Goal: Find specific page/section: Find specific page/section

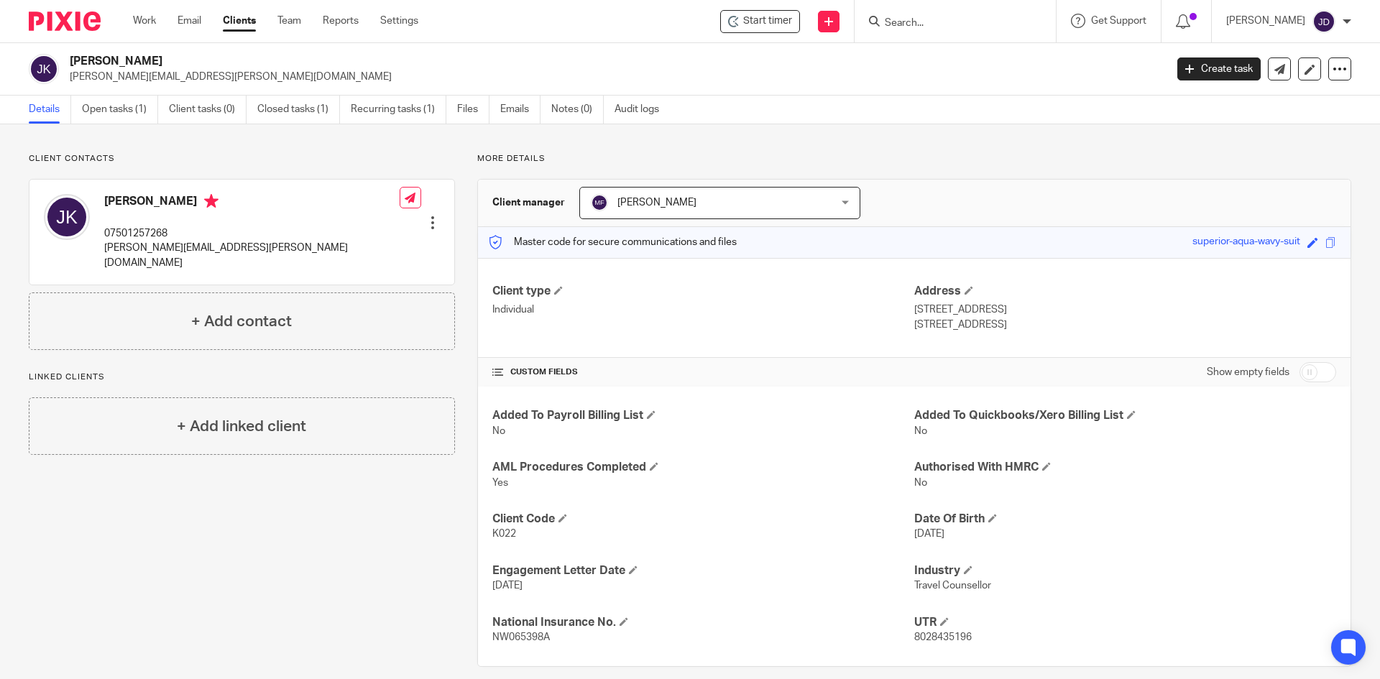
click at [964, 22] on input "Search" at bounding box center [947, 23] width 129 height 13
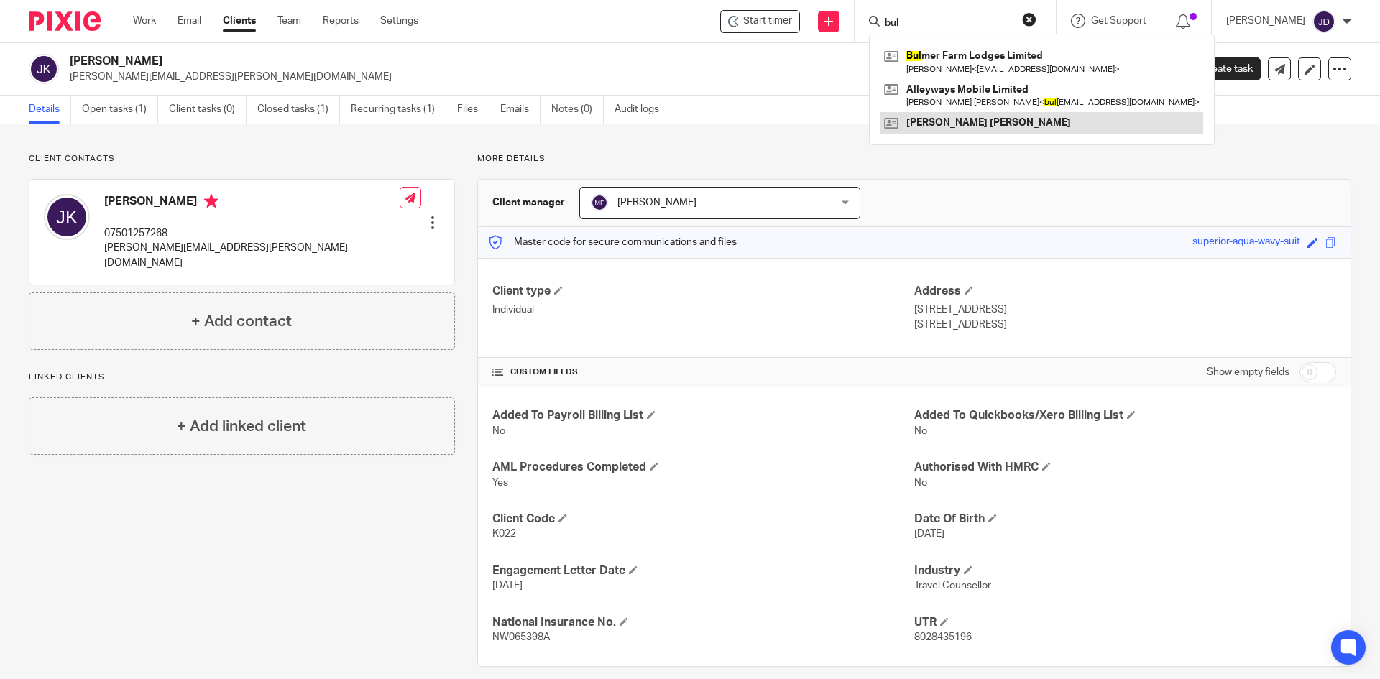
type input "bul"
click at [988, 130] on link at bounding box center [1042, 123] width 323 height 22
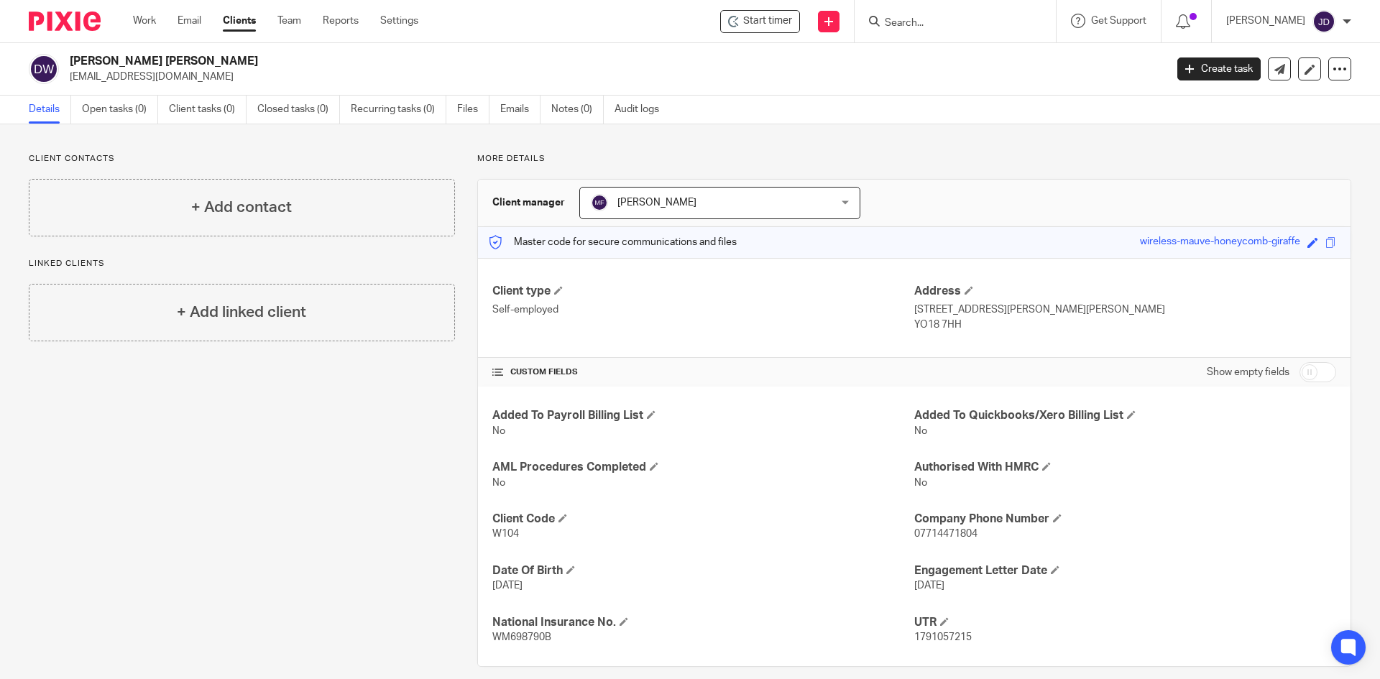
click at [927, 23] on input "Search" at bounding box center [947, 23] width 129 height 13
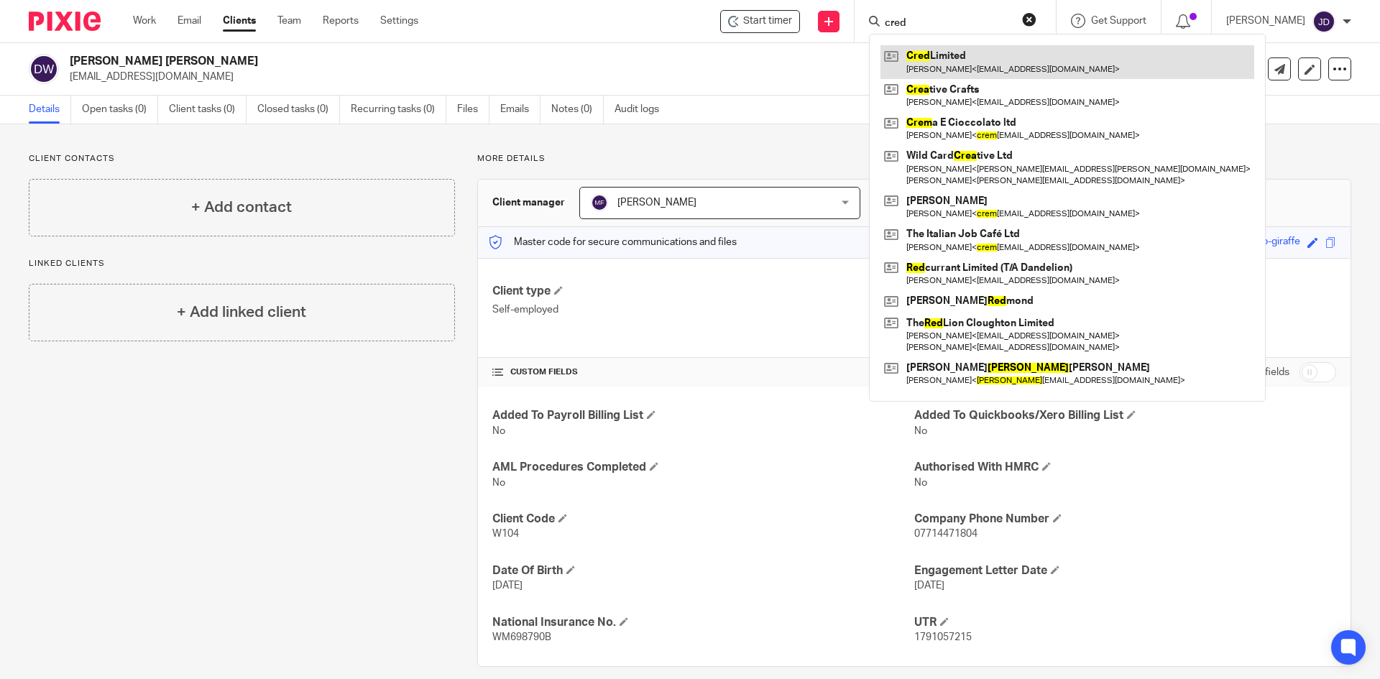
type input "cred"
click at [1011, 67] on link at bounding box center [1068, 61] width 374 height 33
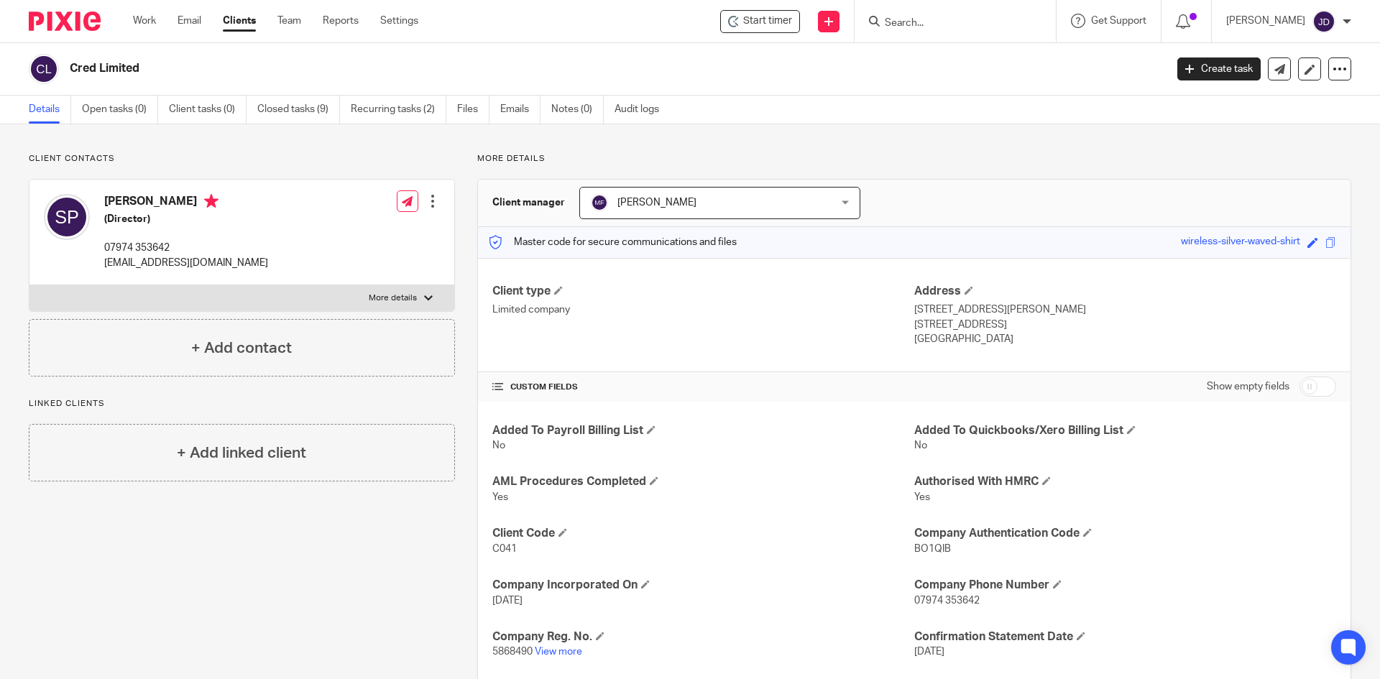
click at [957, 22] on input "Search" at bounding box center [947, 23] width 129 height 13
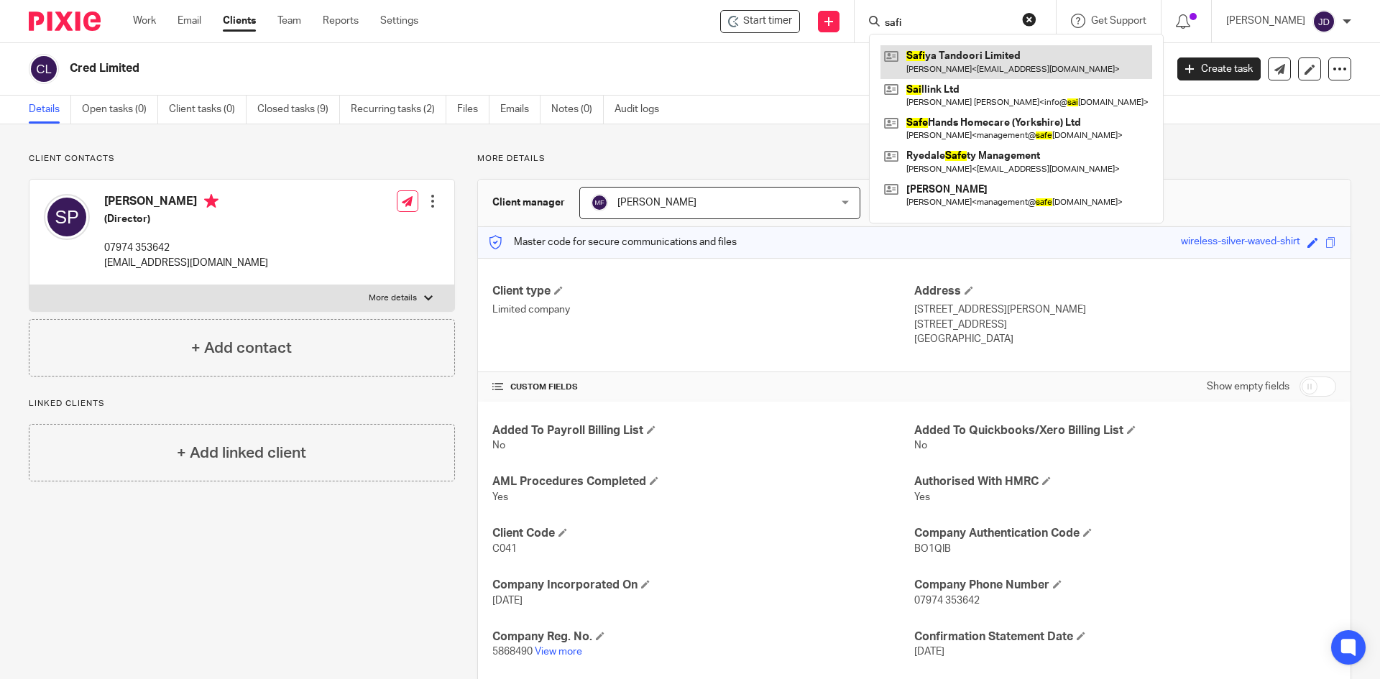
type input "safi"
click at [973, 61] on link at bounding box center [1017, 61] width 272 height 33
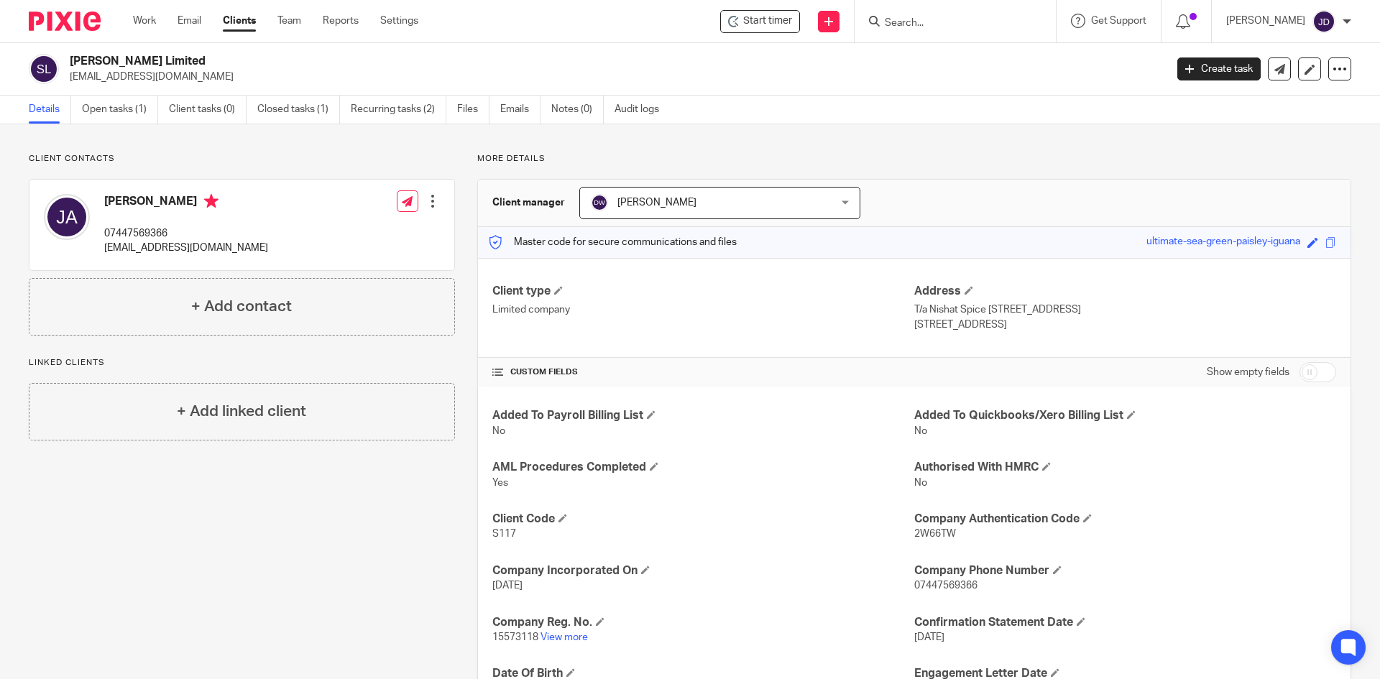
click at [954, 17] on input "Search" at bounding box center [947, 23] width 129 height 13
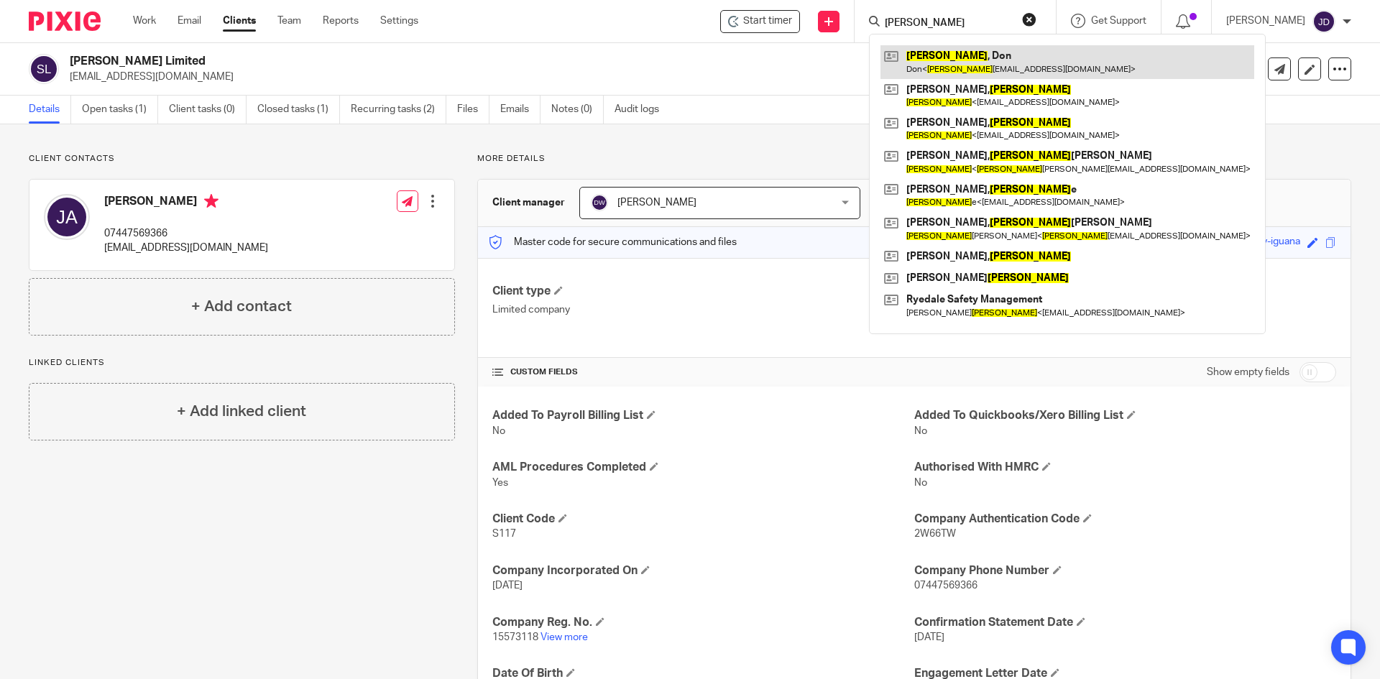
type input "graham"
click at [977, 72] on link at bounding box center [1068, 61] width 374 height 33
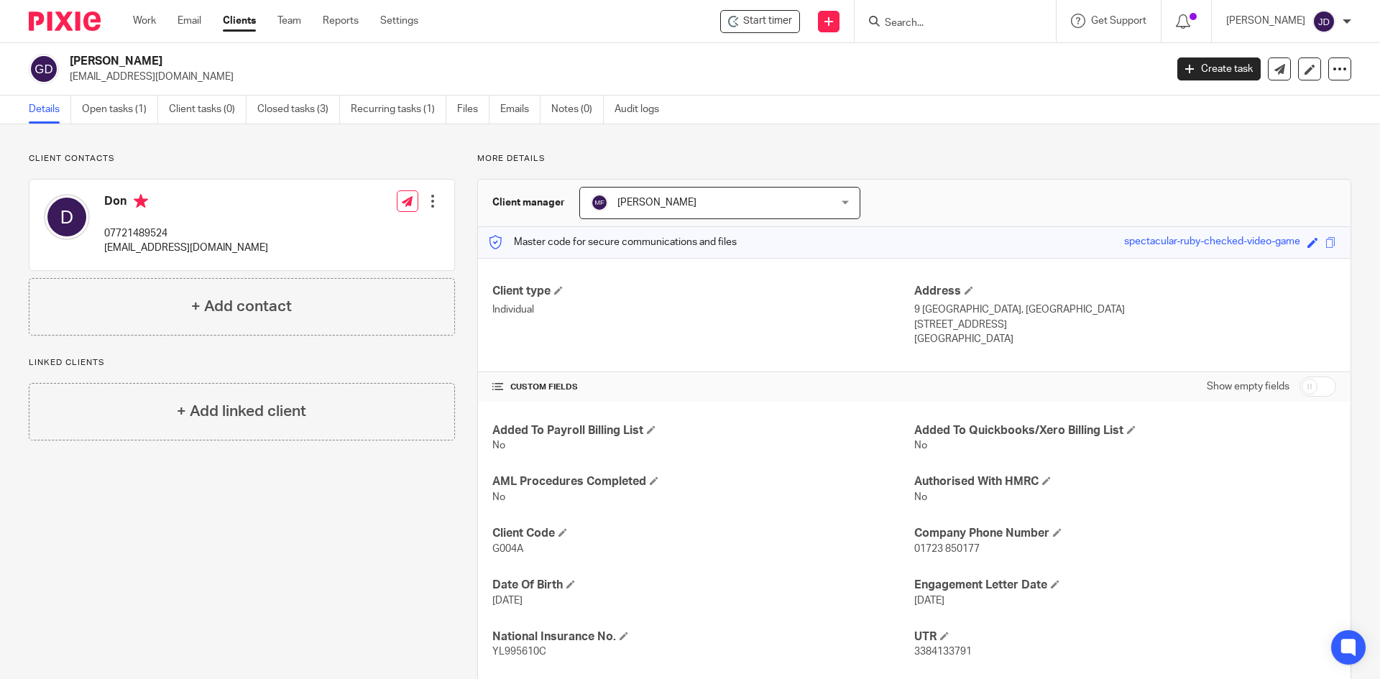
click at [960, 24] on input "Search" at bounding box center [947, 23] width 129 height 13
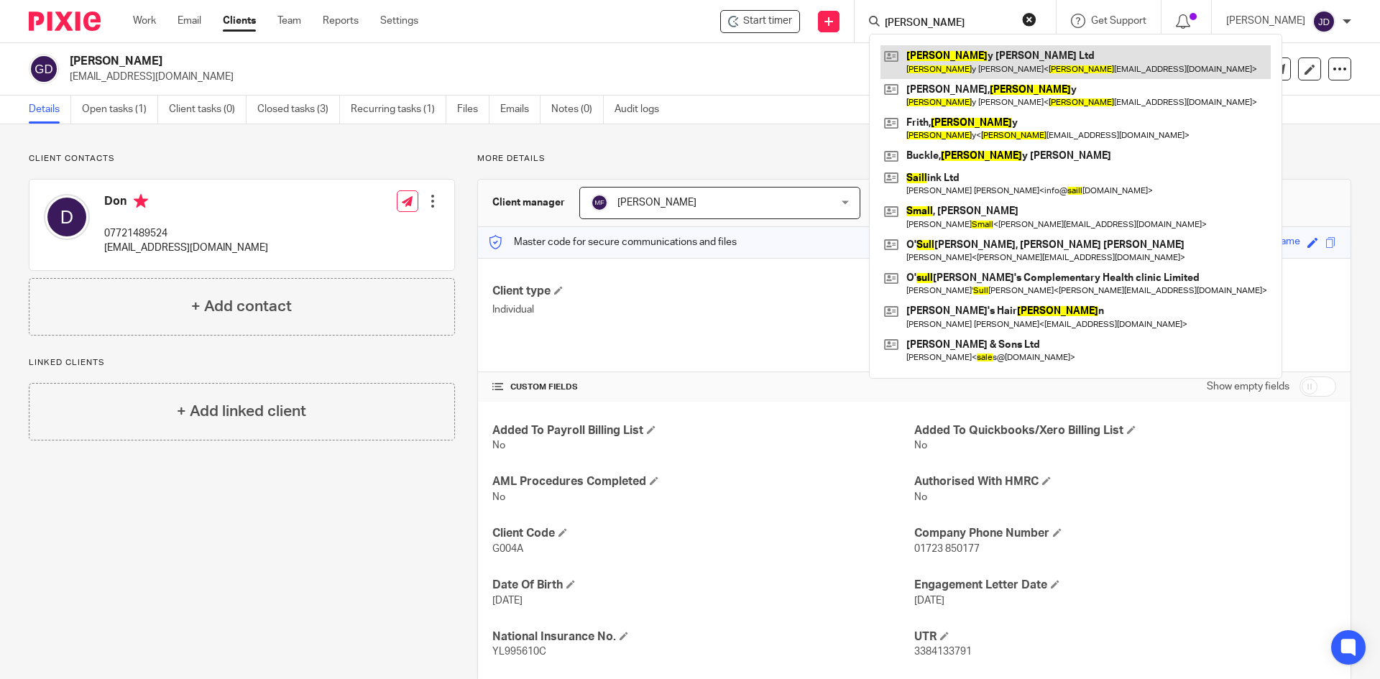
type input "[PERSON_NAME]"
click at [985, 65] on link at bounding box center [1076, 61] width 390 height 33
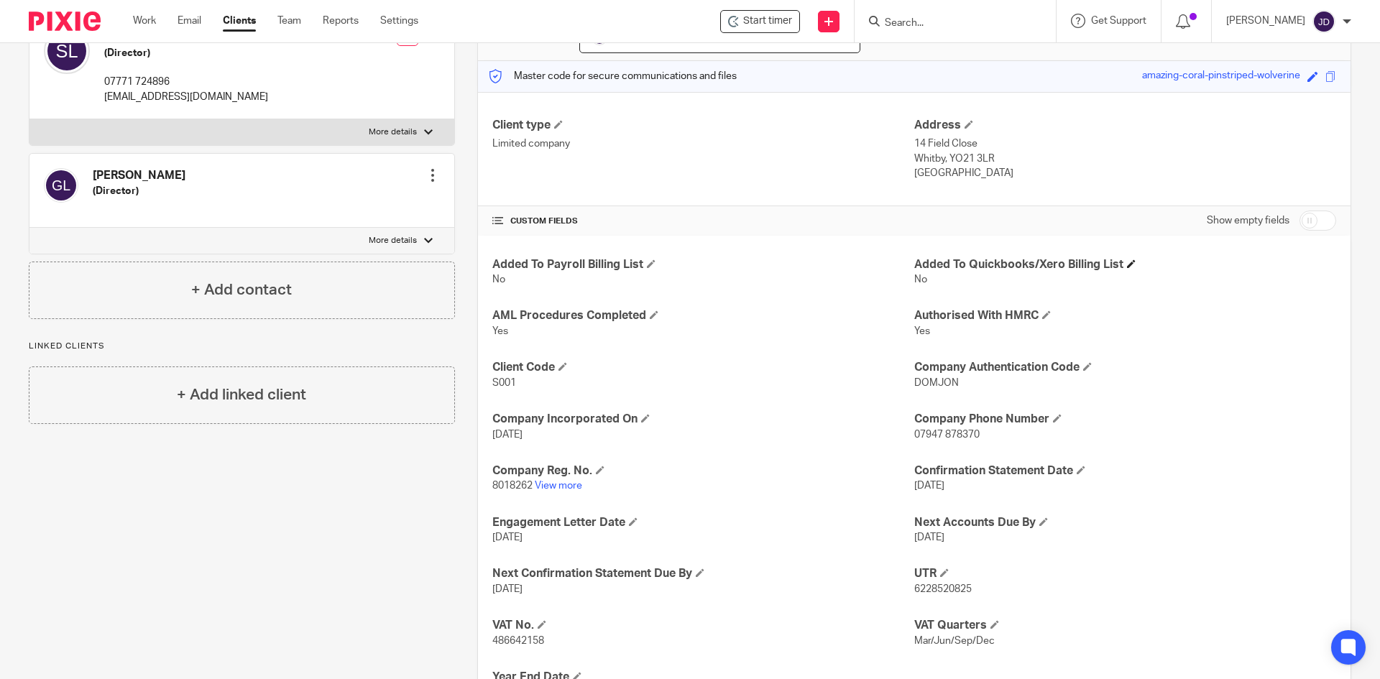
scroll to position [144, 0]
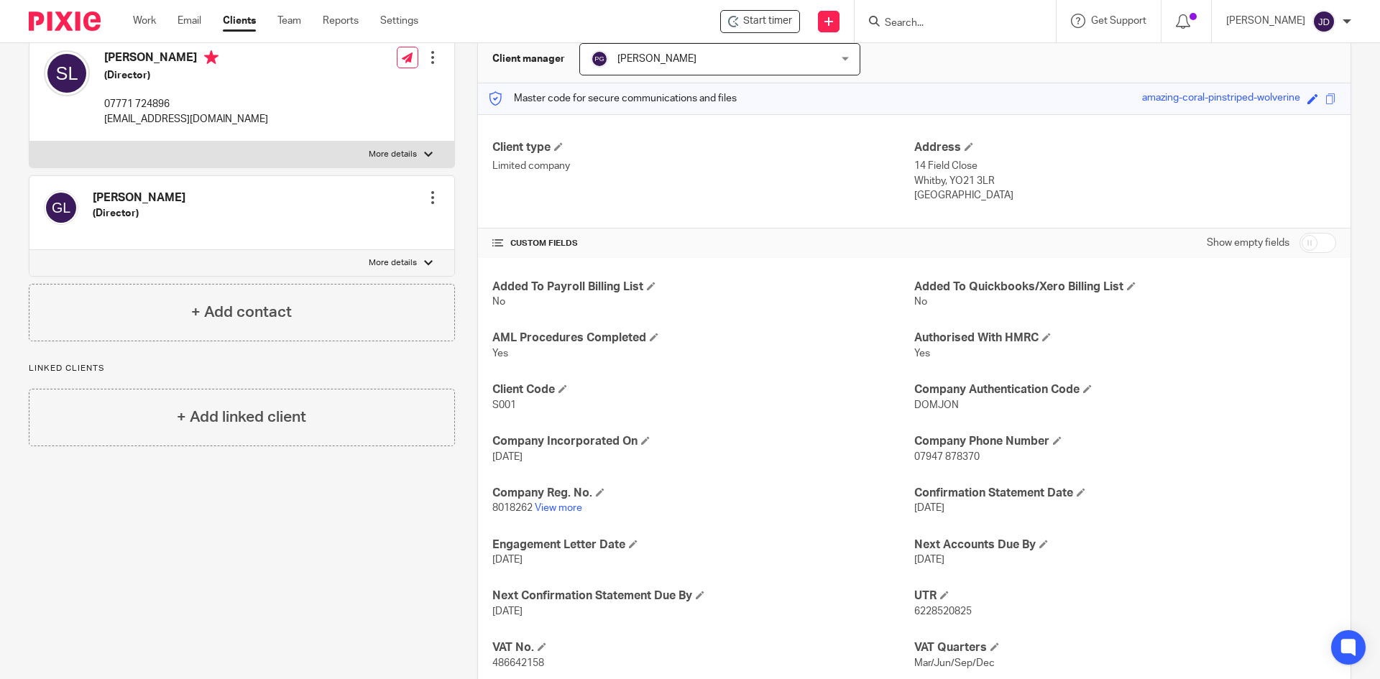
click at [955, 27] on input "Search" at bounding box center [947, 23] width 129 height 13
click at [954, 19] on input "Search" at bounding box center [947, 23] width 129 height 13
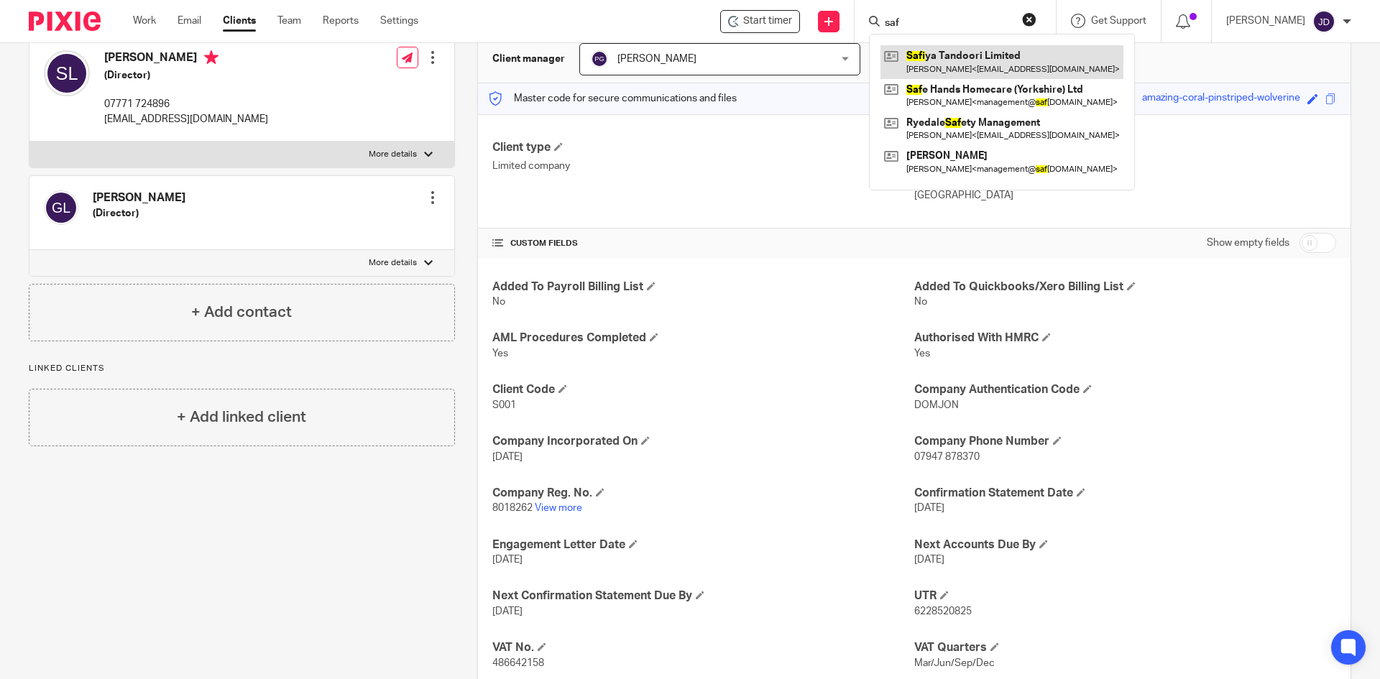
type input "saf"
click at [966, 61] on link at bounding box center [1002, 61] width 243 height 33
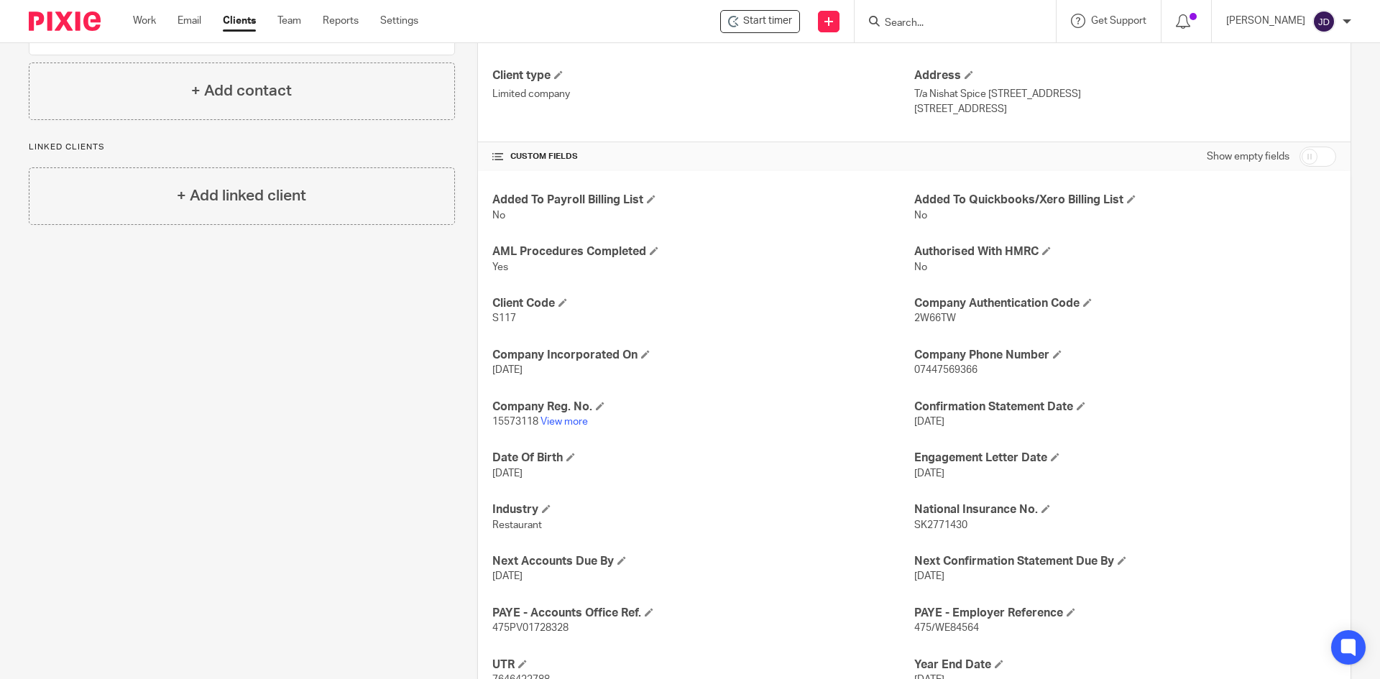
scroll to position [275, 0]
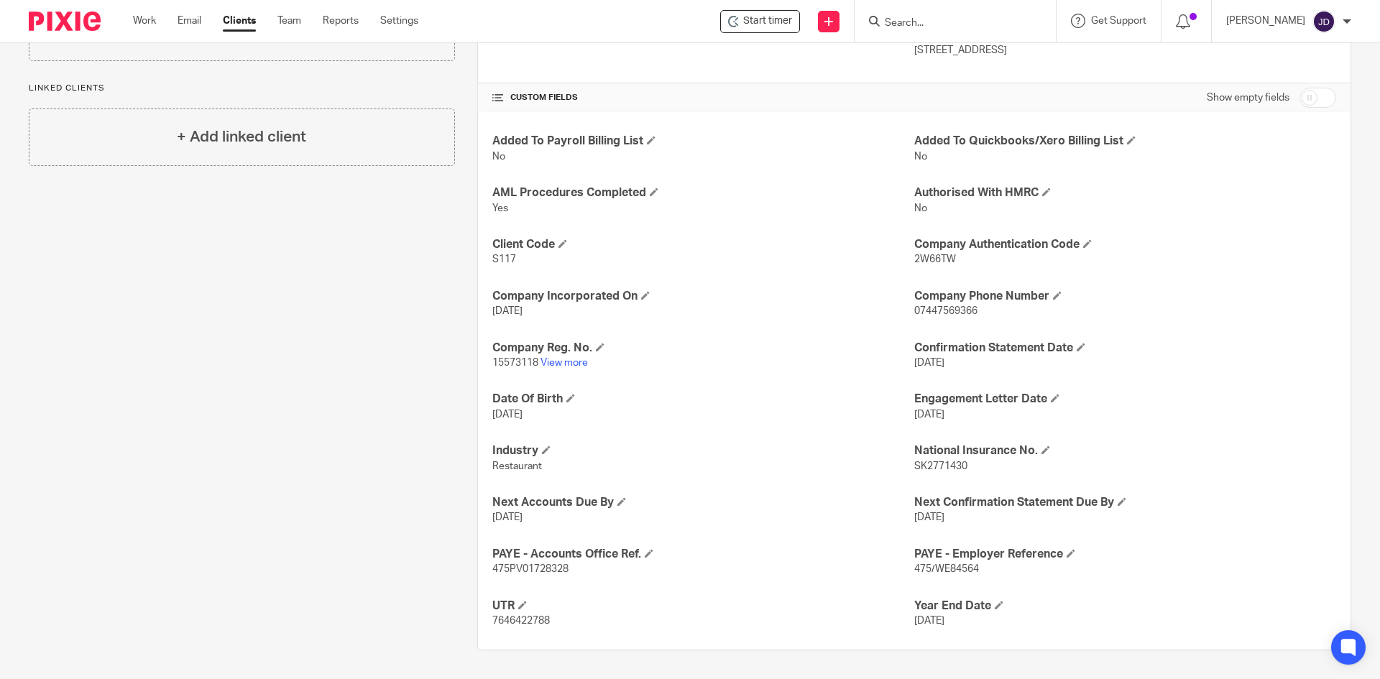
click at [1149, 390] on div "Added To Payroll Billing List No Added To Quickbooks/Xero Billing List No AML P…" at bounding box center [914, 381] width 873 height 538
